Goal: Task Accomplishment & Management: Manage account settings

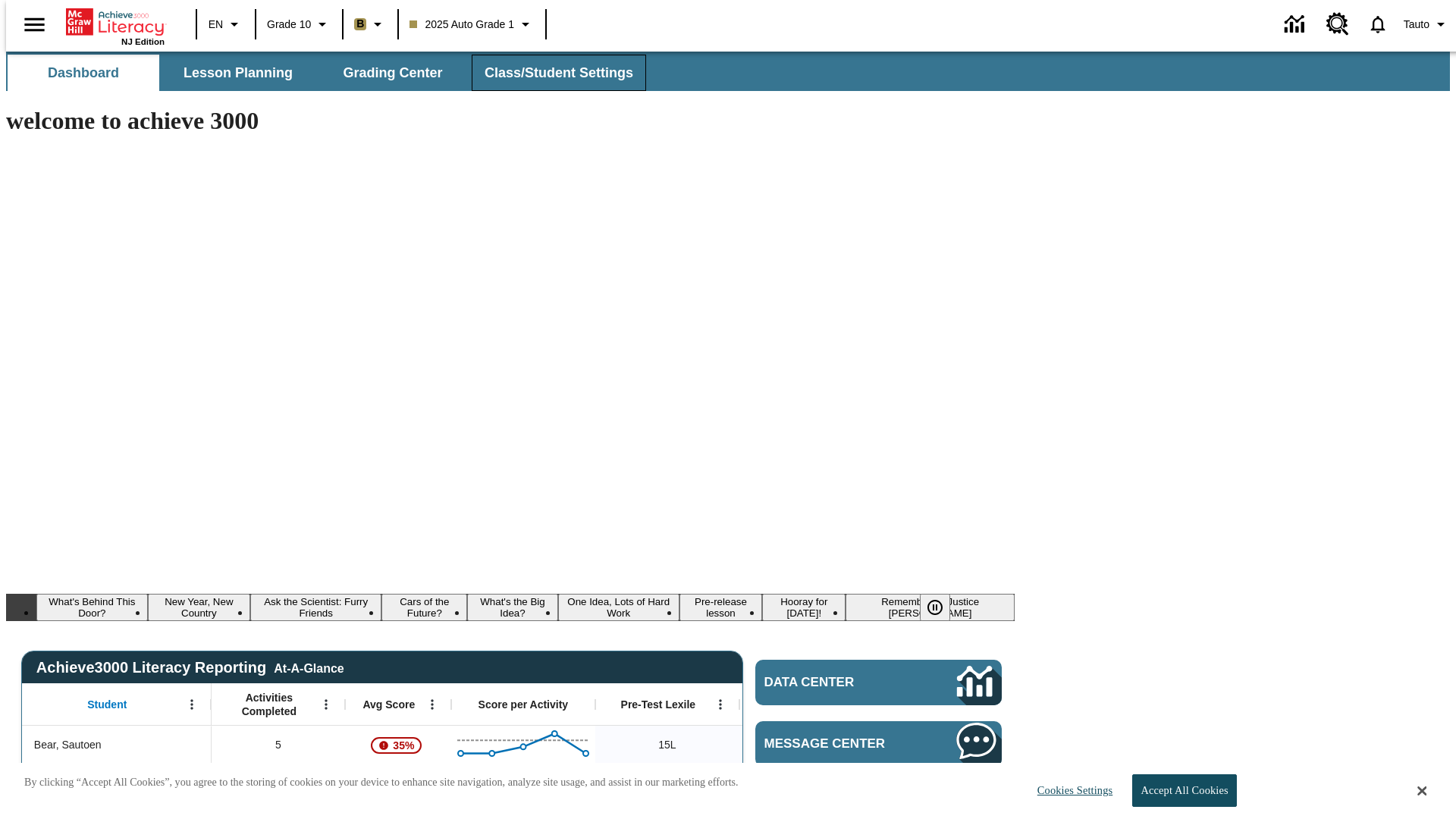
click at [551, 73] on span "Class/Student Settings" at bounding box center [559, 73] width 149 height 18
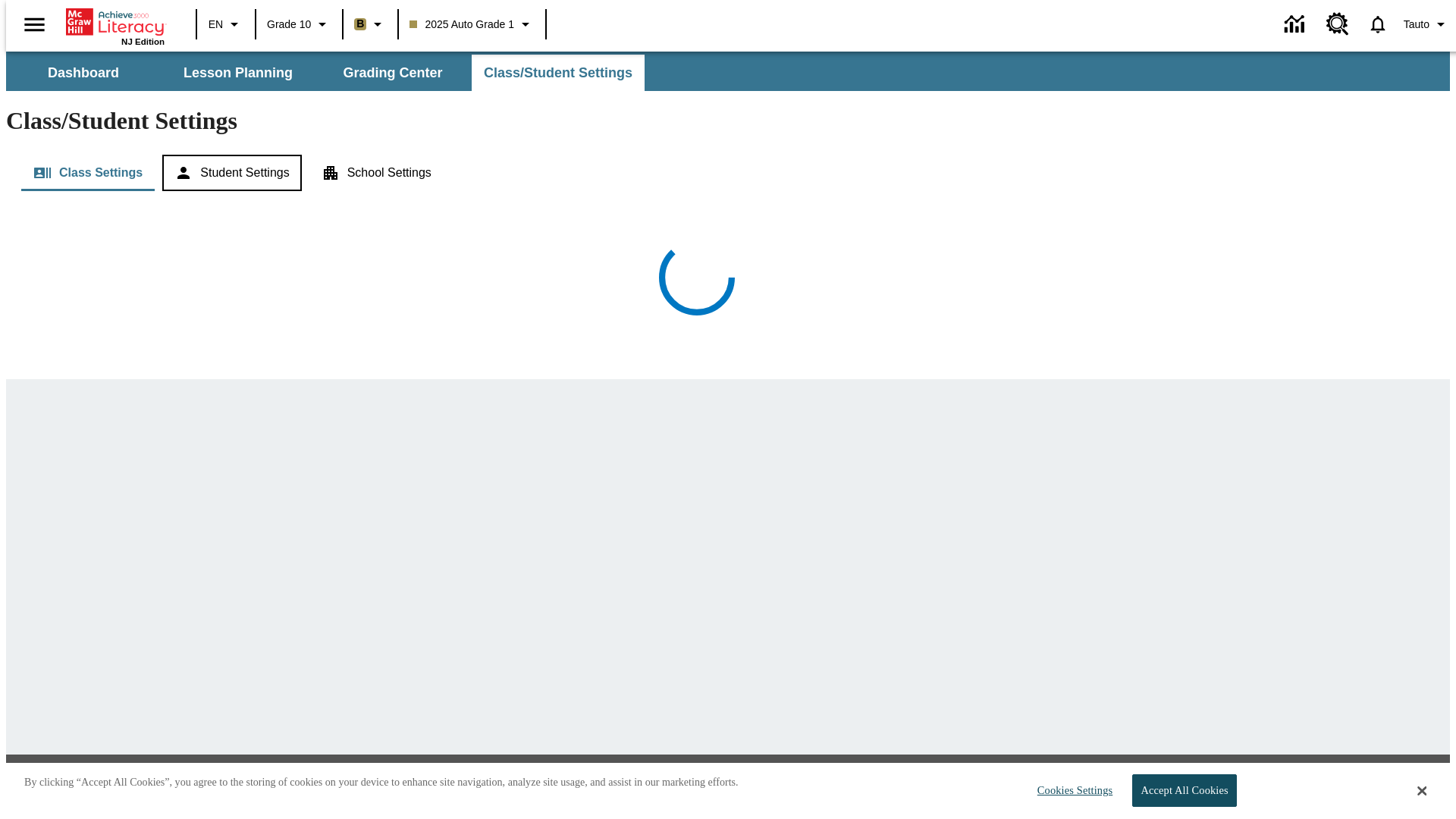
click at [229, 154] on button "Student Settings" at bounding box center [232, 173] width 139 height 37
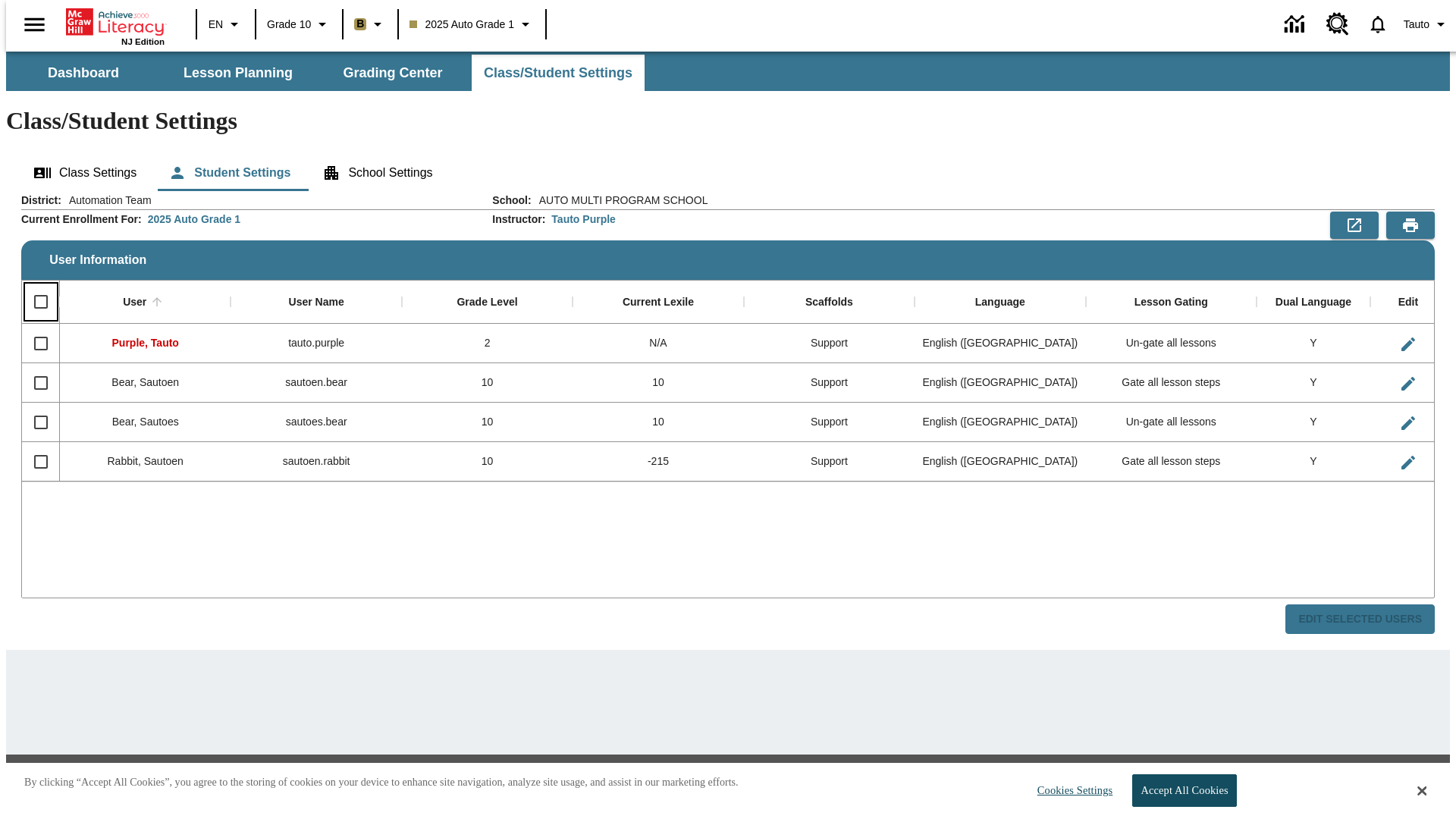
click at [34, 286] on input "Select all rows" at bounding box center [41, 302] width 32 height 32
checkbox input "true"
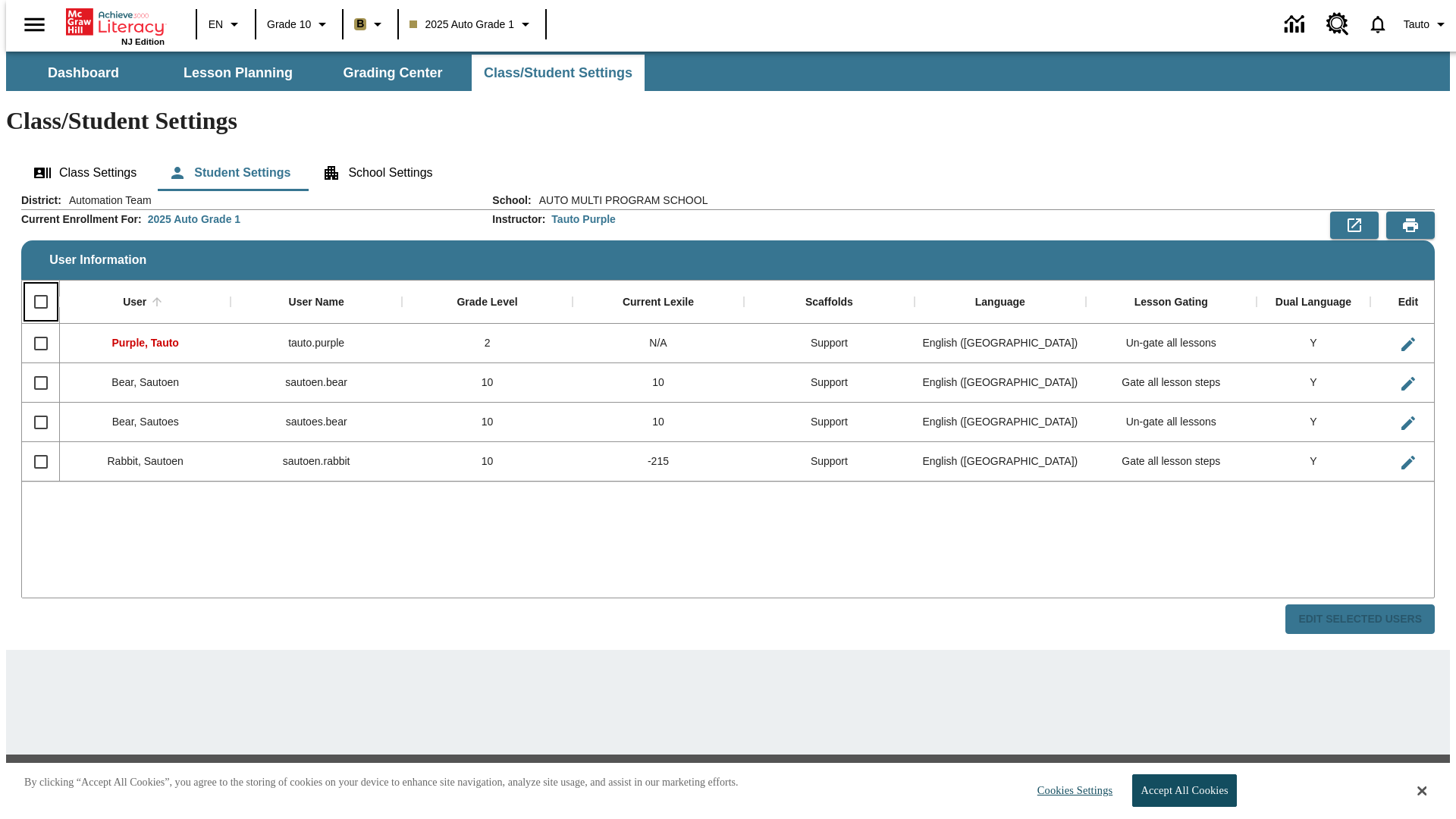
checkbox input "true"
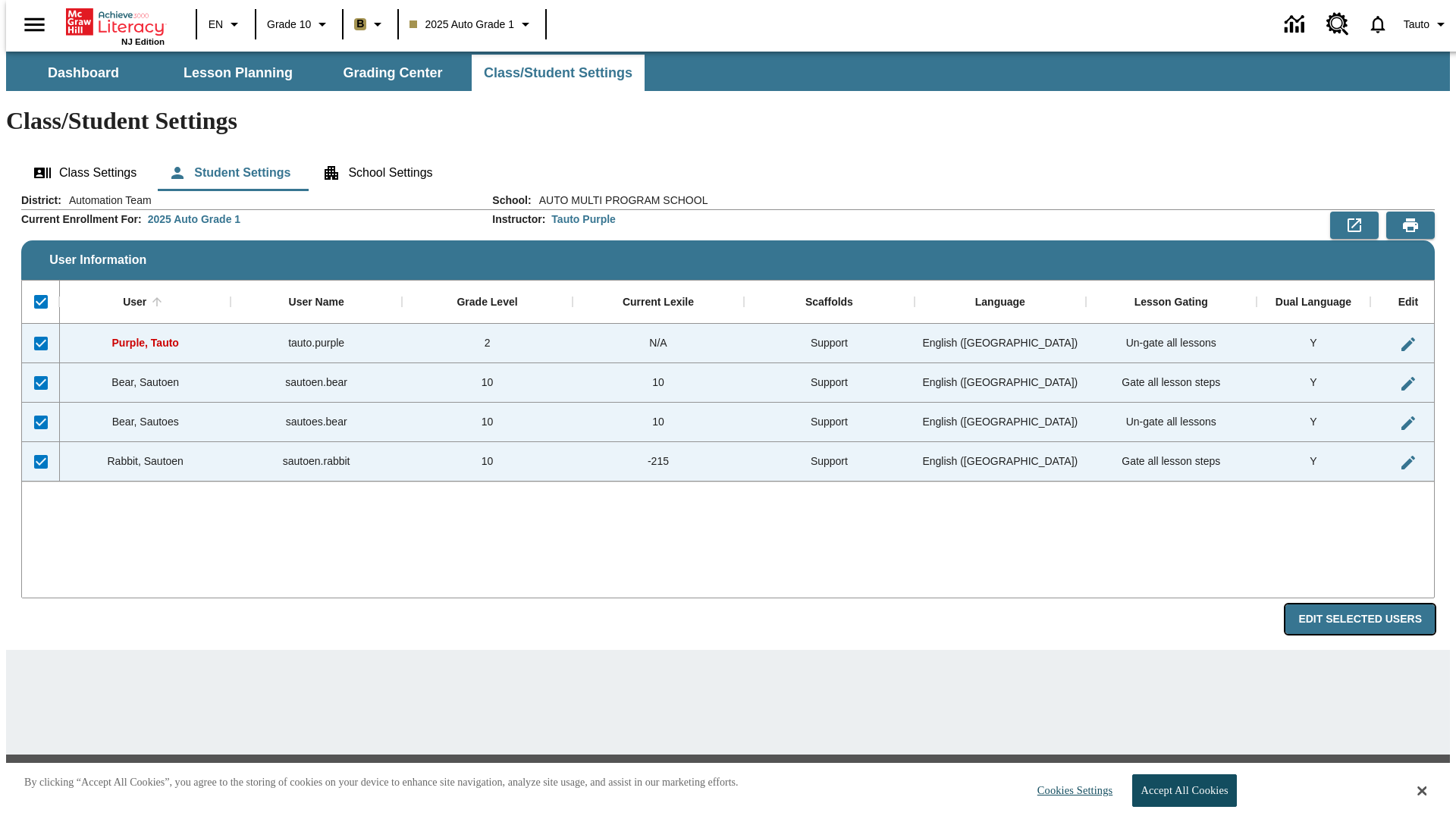
click at [1373, 605] on button "Edit Selected Users" at bounding box center [1360, 619] width 149 height 29
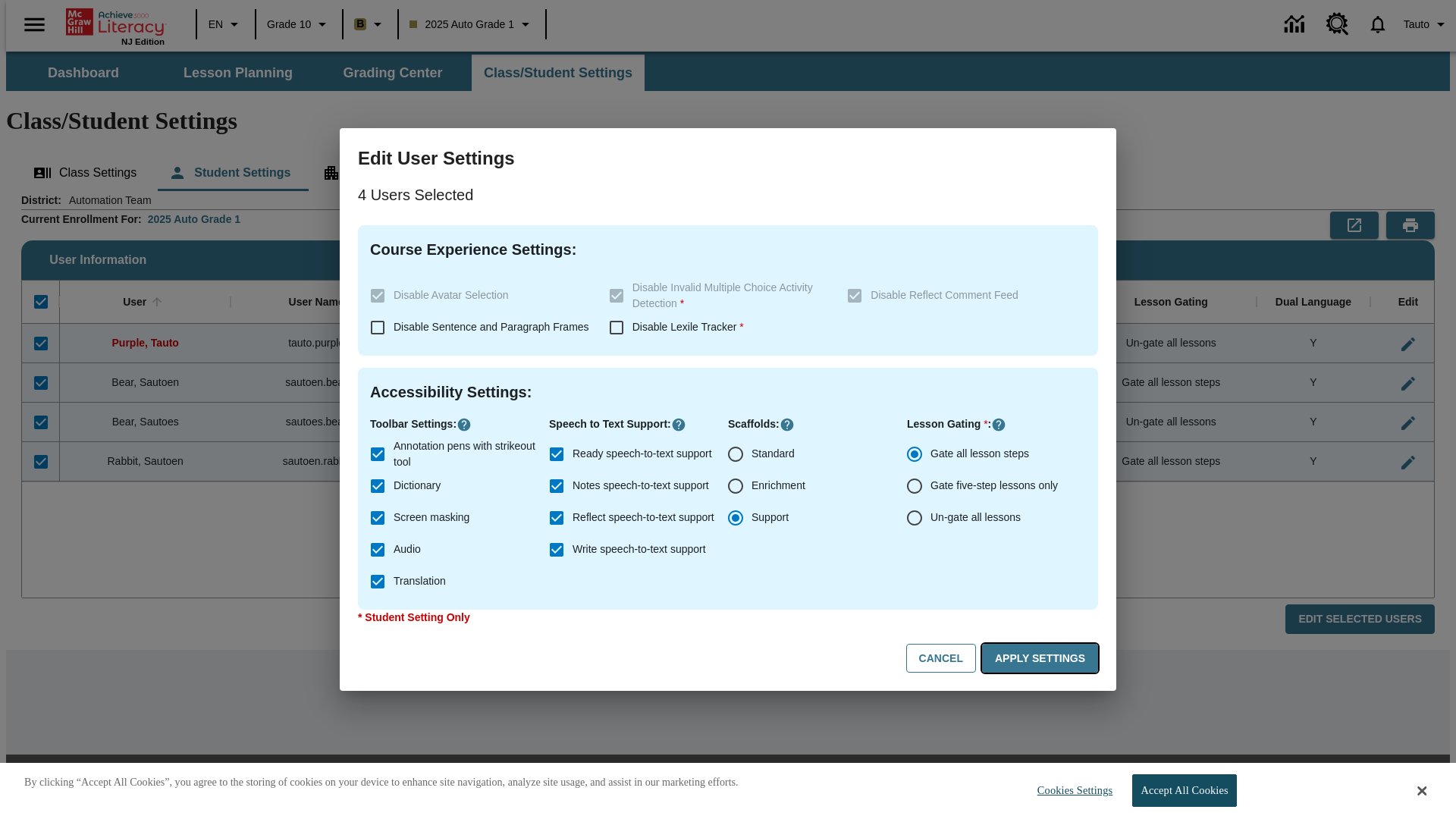
click at [1043, 658] on button "Apply Settings" at bounding box center [1040, 658] width 116 height 29
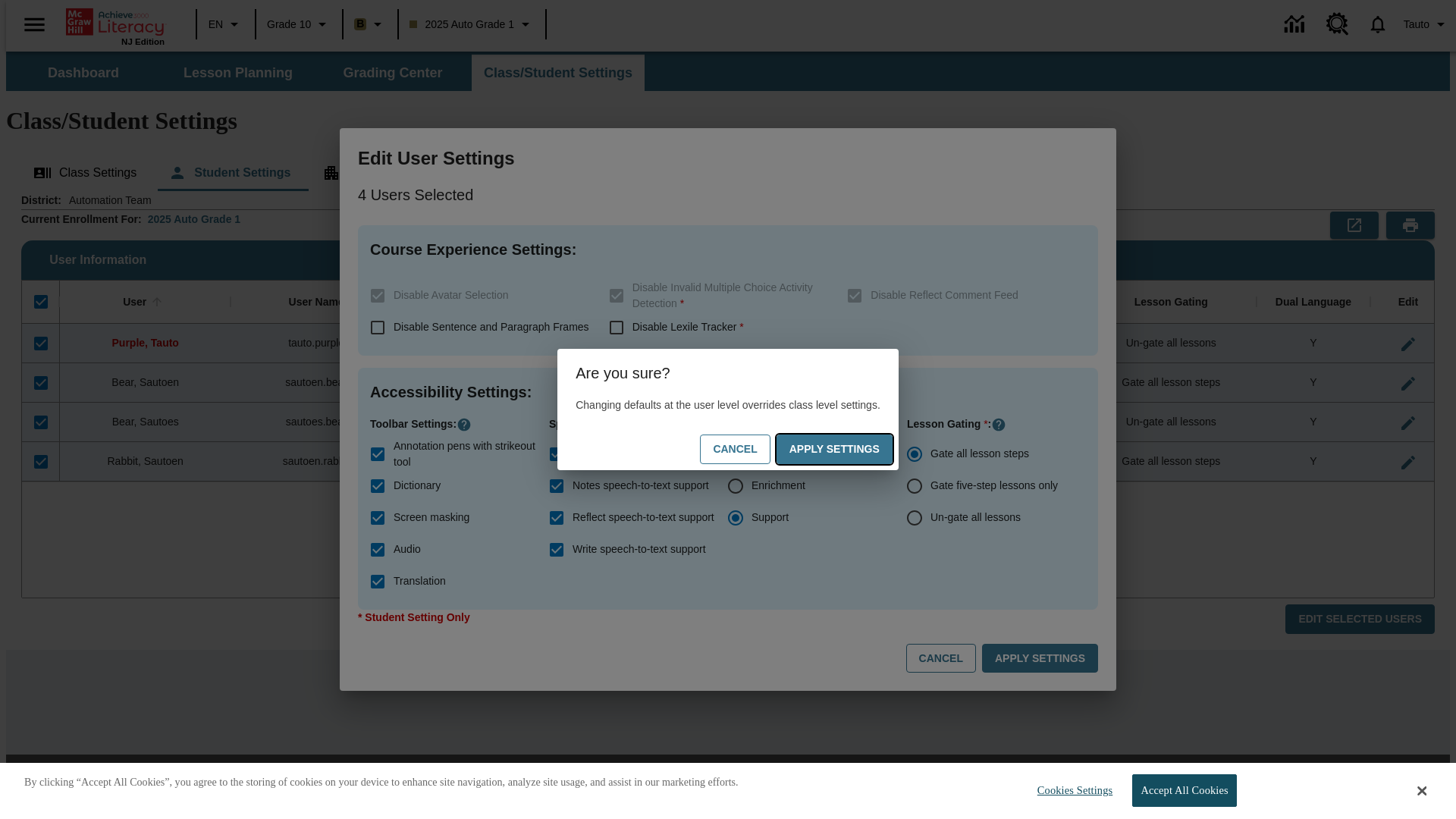
click at [849, 449] on button "Apply Settings" at bounding box center [834, 449] width 116 height 29
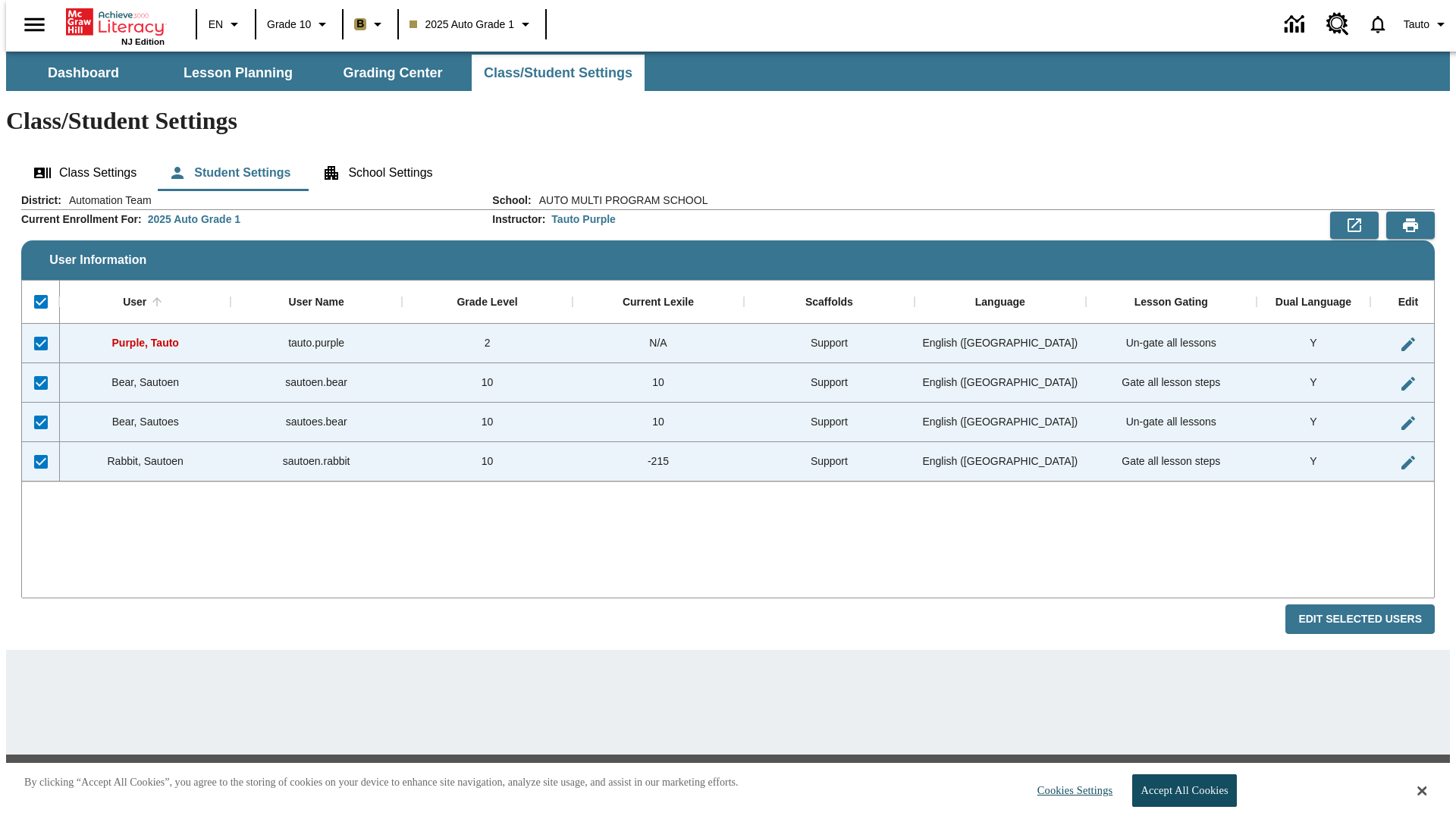
checkbox input "false"
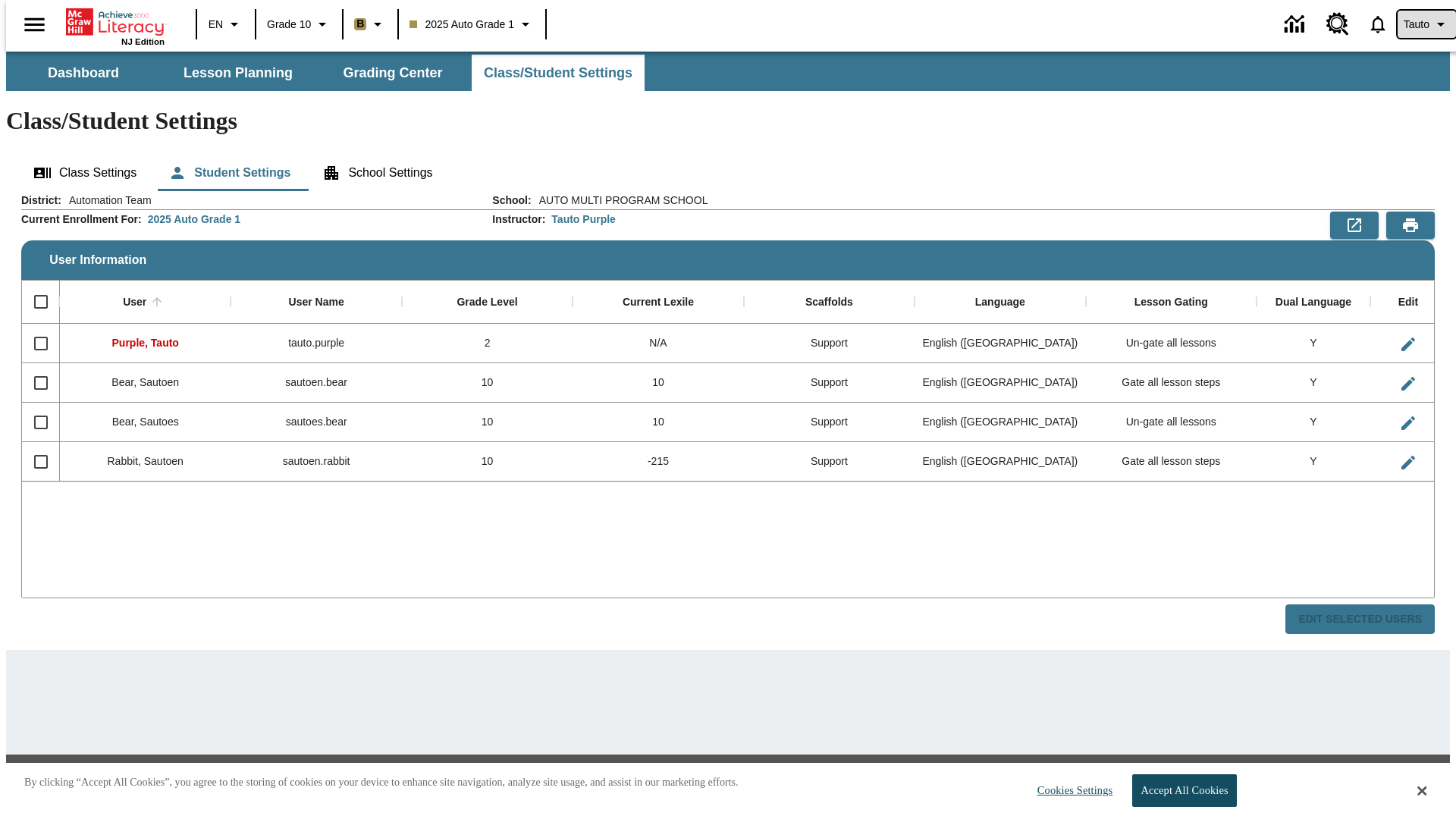
click at [1419, 24] on span "Tauto" at bounding box center [1417, 24] width 26 height 16
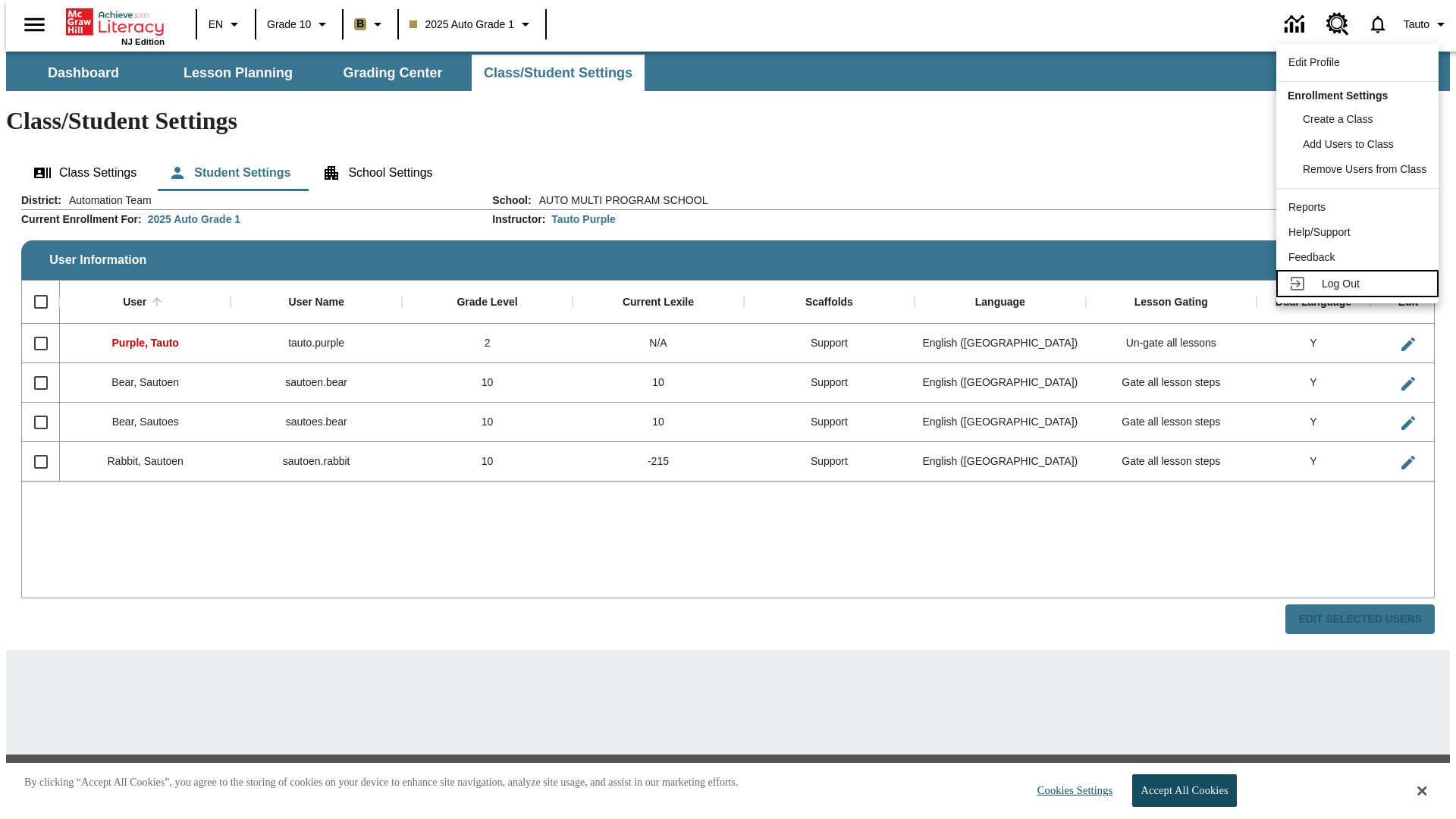
click at [1360, 284] on span "Log Out" at bounding box center [1341, 284] width 38 height 13
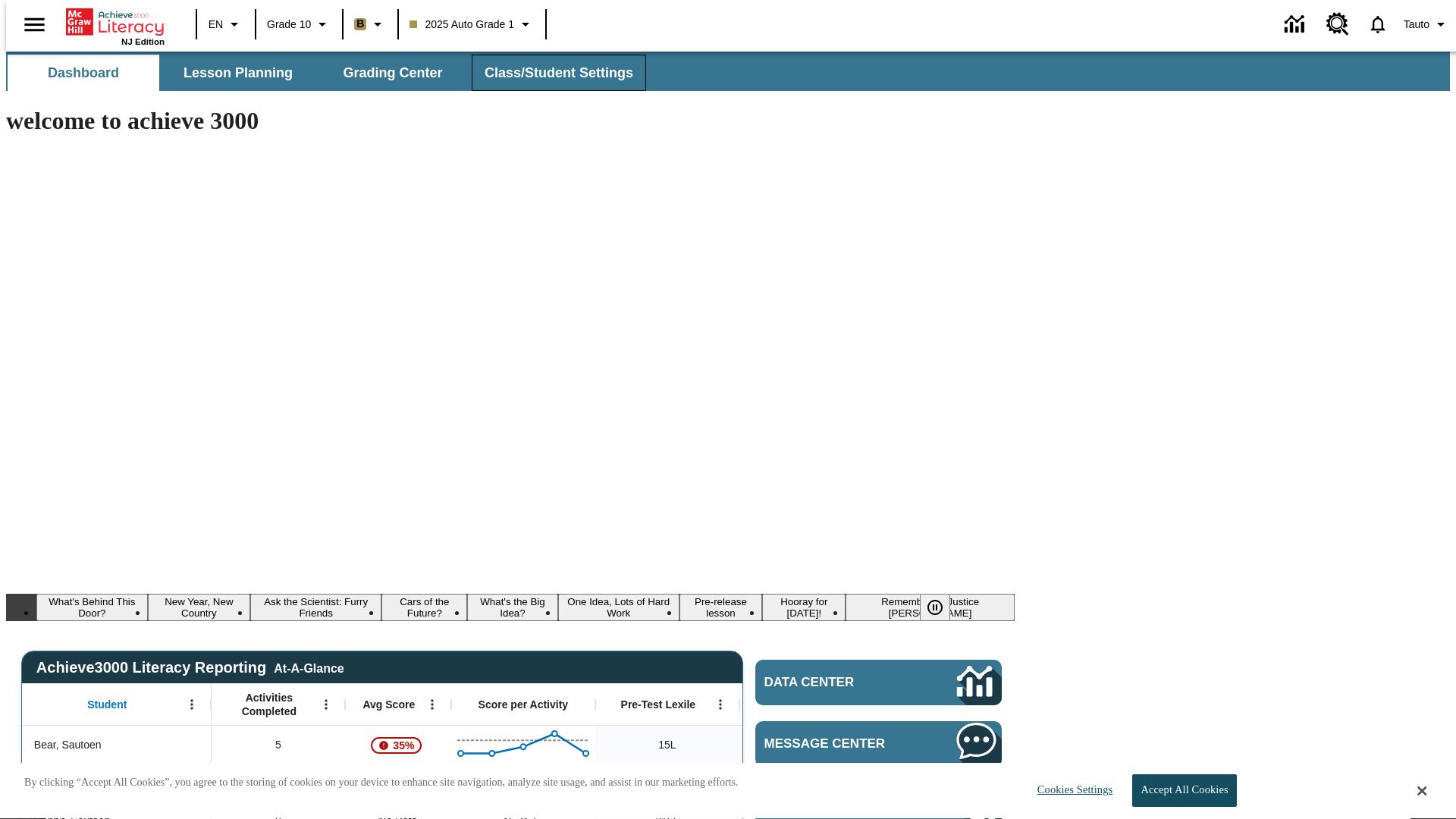
click at [551, 73] on span "Class/Student Settings" at bounding box center [559, 73] width 149 height 18
